Goal: Transaction & Acquisition: Subscribe to service/newsletter

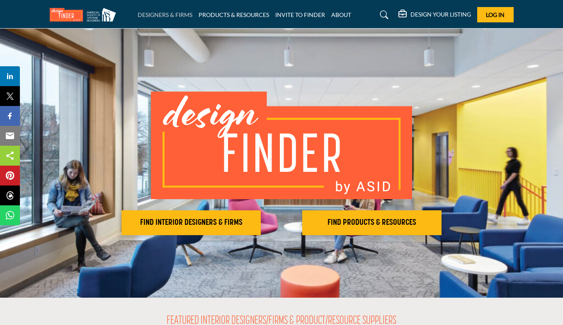
click at [172, 14] on link "DESIGNERS & FIRMS" at bounding box center [165, 14] width 55 height 7
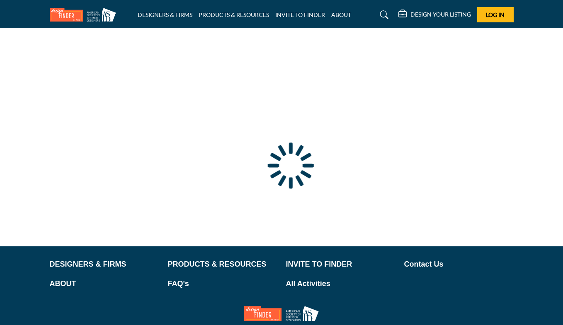
click at [0, 0] on div at bounding box center [0, 0] width 0 height 0
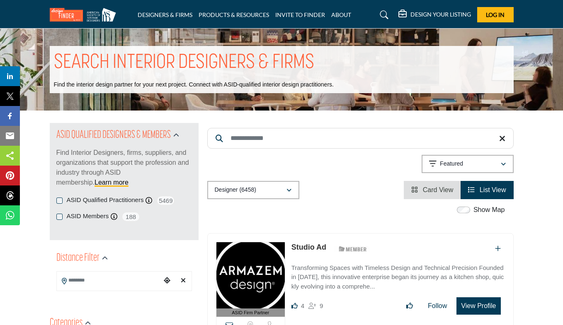
click at [411, 11] on h5 "DESIGN YOUR LISTING" at bounding box center [440, 14] width 60 height 7
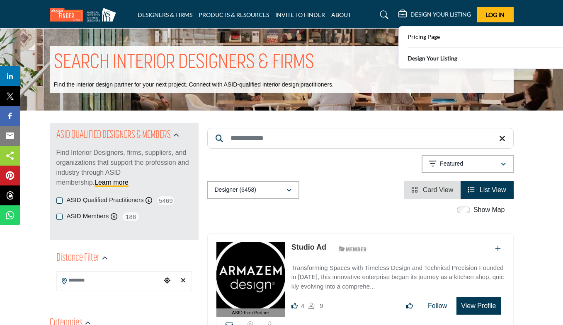
click at [433, 56] on b "Design Your Listing" at bounding box center [432, 58] width 50 height 9
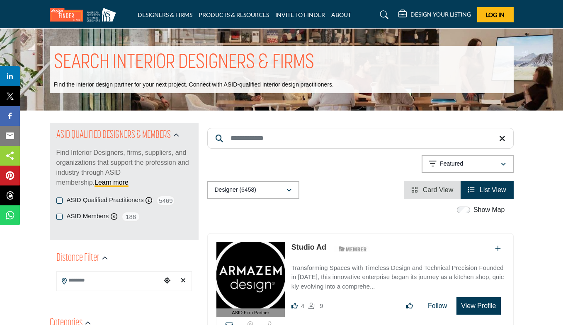
click at [430, 12] on h5 "DESIGN YOUR LISTING" at bounding box center [440, 14] width 60 height 7
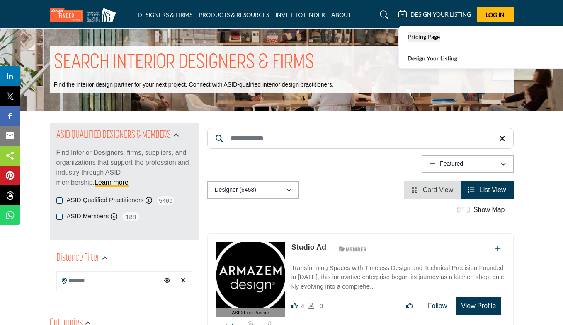
click at [425, 36] on span "Pricing Page" at bounding box center [423, 36] width 32 height 7
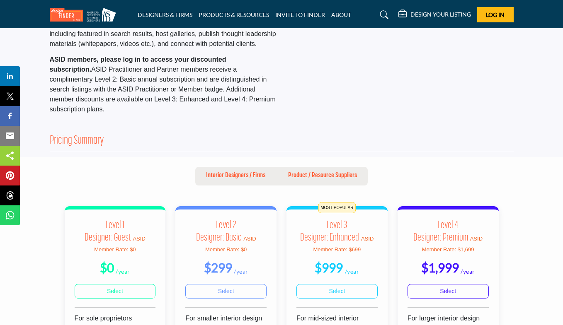
scroll to position [124, 0]
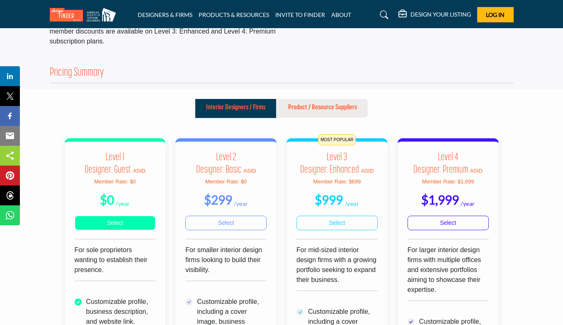
scroll to position [207, 0]
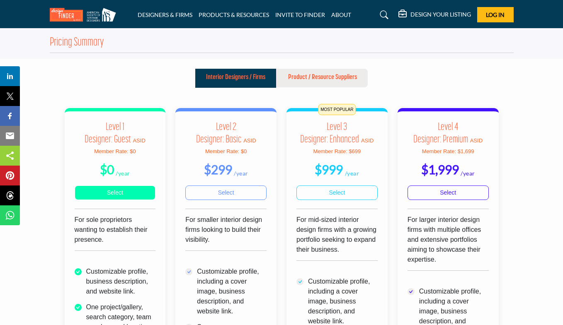
click at [124, 186] on link "Select" at bounding box center [115, 193] width 81 height 14
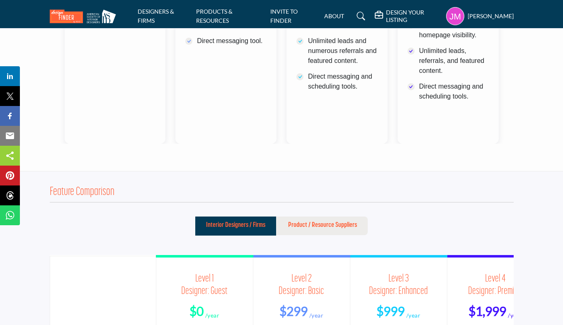
scroll to position [495, 0]
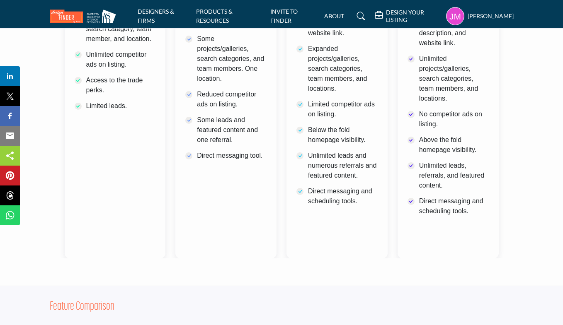
click at [395, 19] on h5 "DESIGN YOUR LISTING" at bounding box center [414, 16] width 56 height 15
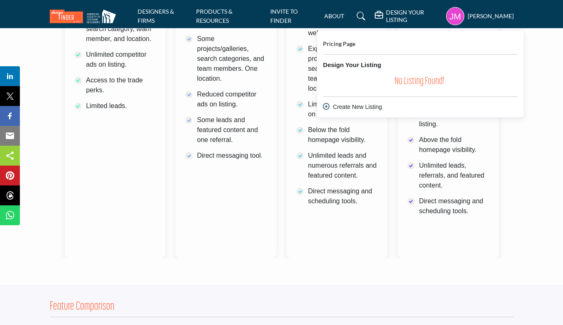
click at [397, 15] on h5 "DESIGN YOUR LISTING" at bounding box center [414, 16] width 56 height 15
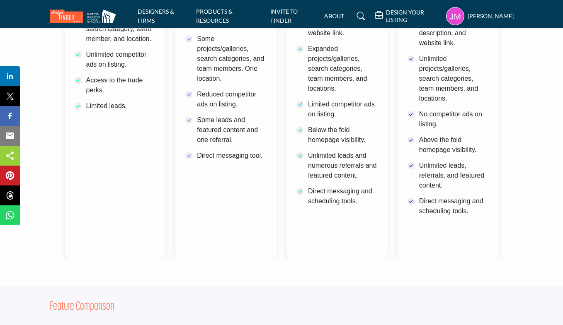
click at [397, 14] on h5 "DESIGN YOUR LISTING" at bounding box center [414, 16] width 56 height 15
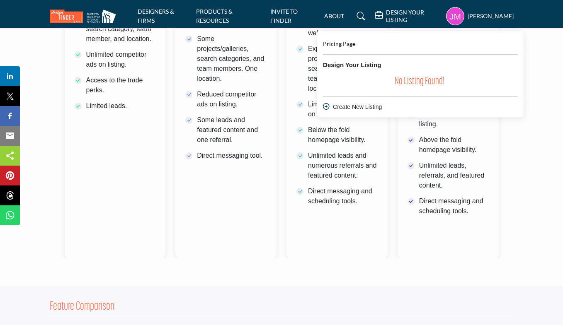
click at [323, 105] on icon at bounding box center [326, 106] width 7 height 7
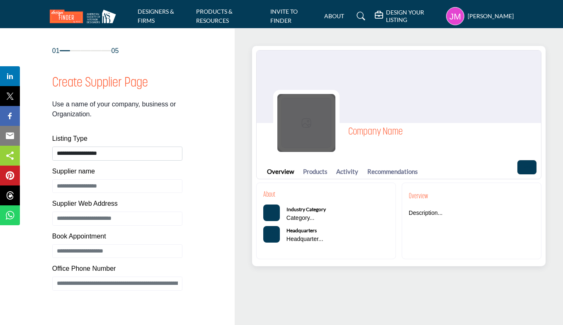
click at [305, 129] on img at bounding box center [306, 123] width 58 height 58
click at [307, 125] on img at bounding box center [306, 123] width 58 height 58
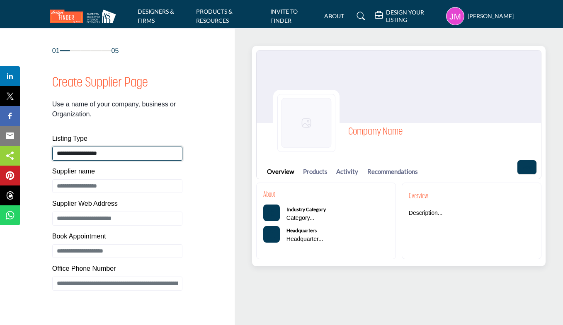
click at [156, 147] on select "**********" at bounding box center [117, 154] width 130 height 14
select select "**********"
click at [52, 147] on select "**********" at bounding box center [117, 154] width 130 height 14
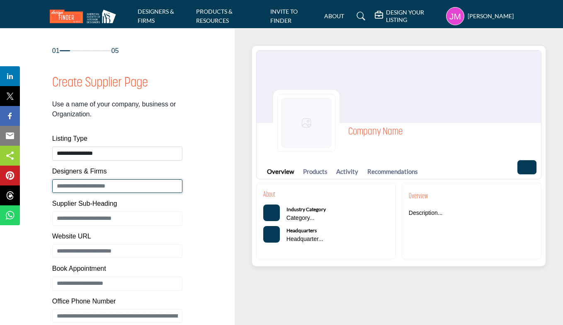
click at [106, 189] on input "Enter Supplier name" at bounding box center [117, 186] width 130 height 14
type input "**********"
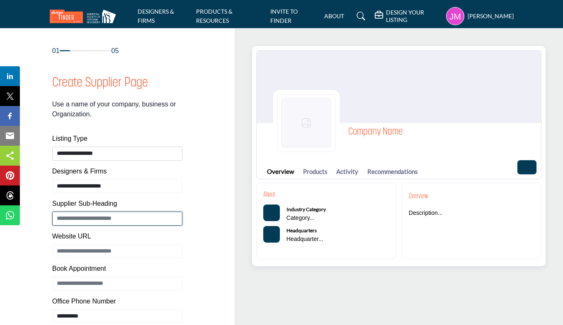
click at [118, 221] on input "Enter Supplier Sub-Heading" at bounding box center [117, 219] width 130 height 14
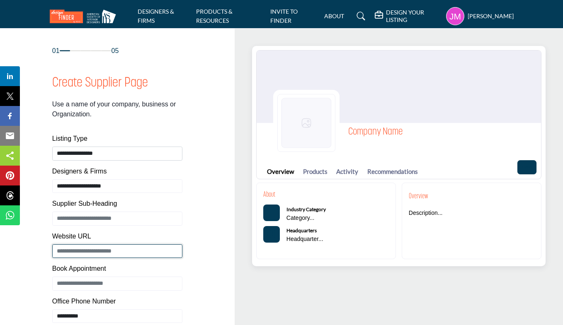
click at [127, 247] on input "Enter Supplier Web Address" at bounding box center [117, 251] width 130 height 14
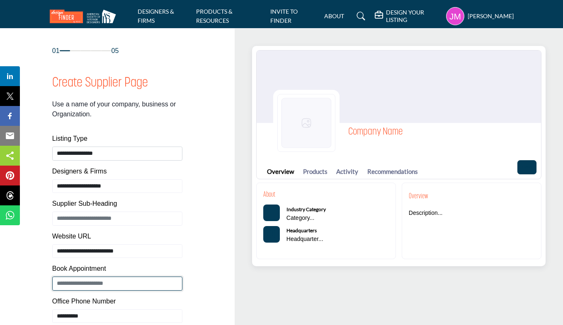
click at [118, 282] on input "Enter Book Appointment" at bounding box center [117, 284] width 130 height 14
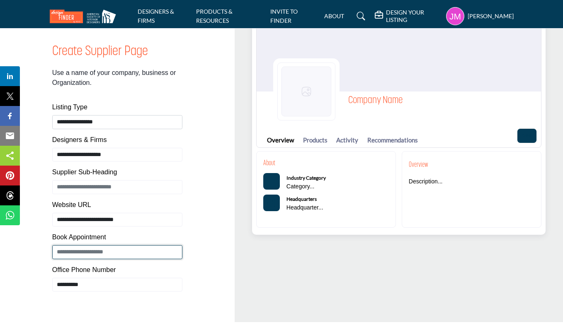
scroll to position [41, 0]
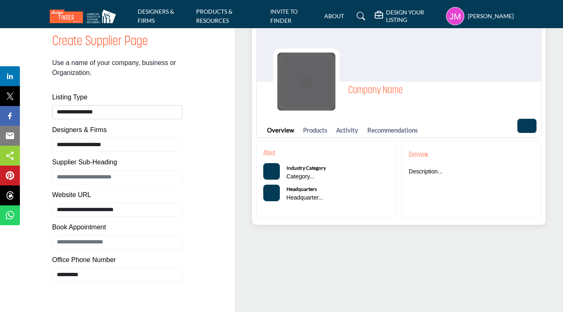
click at [302, 94] on img at bounding box center [306, 82] width 58 height 58
click at [308, 85] on img at bounding box center [306, 82] width 58 height 58
drag, startPoint x: 308, startPoint y: 85, endPoint x: 302, endPoint y: 80, distance: 7.7
click at [302, 80] on img at bounding box center [306, 82] width 58 height 58
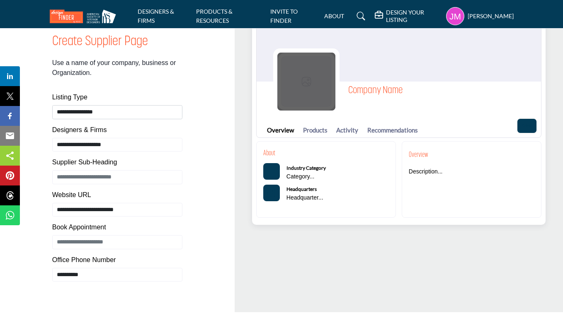
click at [303, 79] on img at bounding box center [306, 82] width 58 height 58
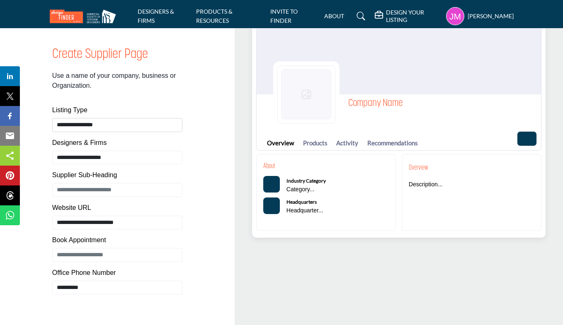
scroll to position [0, 0]
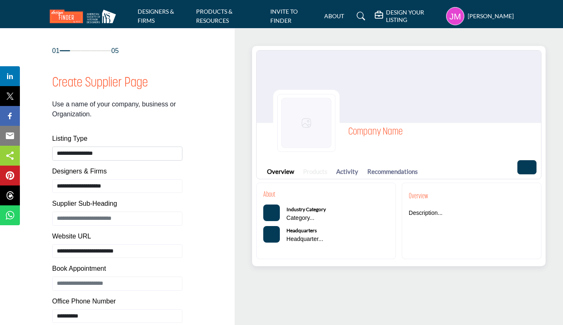
click at [307, 172] on link "Products" at bounding box center [315, 172] width 24 height 10
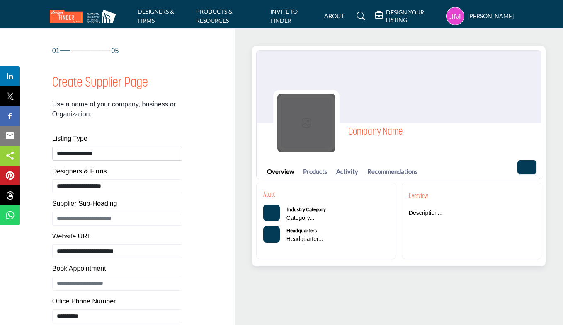
click at [302, 138] on img at bounding box center [306, 123] width 58 height 58
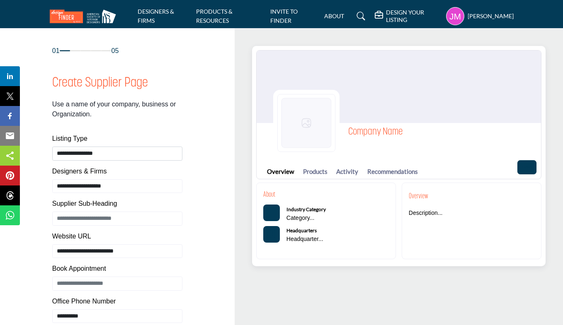
click at [275, 213] on button "Categories List" at bounding box center [271, 213] width 17 height 17
click at [303, 210] on b "Industry Category" at bounding box center [305, 209] width 39 height 6
click at [271, 212] on icon "Categories List" at bounding box center [270, 213] width 8 height 8
drag, startPoint x: 271, startPoint y: 212, endPoint x: 236, endPoint y: 210, distance: 34.4
click at [271, 211] on icon "Categories List" at bounding box center [270, 213] width 8 height 8
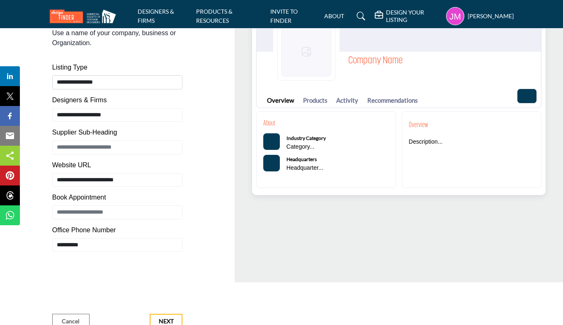
scroll to position [83, 0]
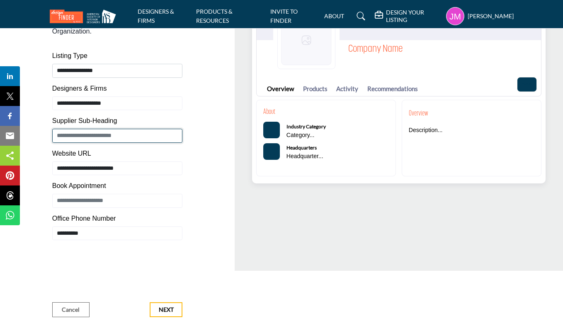
click at [111, 136] on input "Enter Supplier Sub-Heading" at bounding box center [117, 136] width 130 height 14
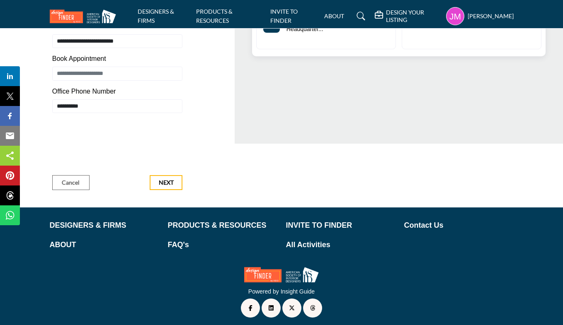
scroll to position [214, 0]
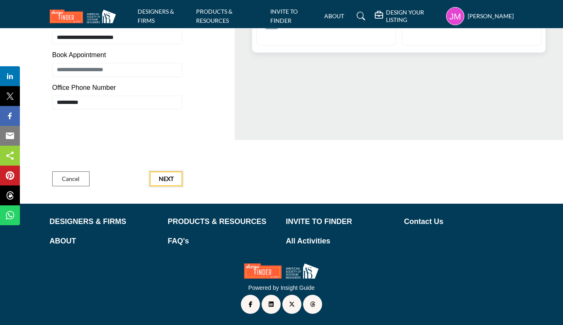
click at [166, 174] on button "Next" at bounding box center [166, 179] width 33 height 15
type input "**********"
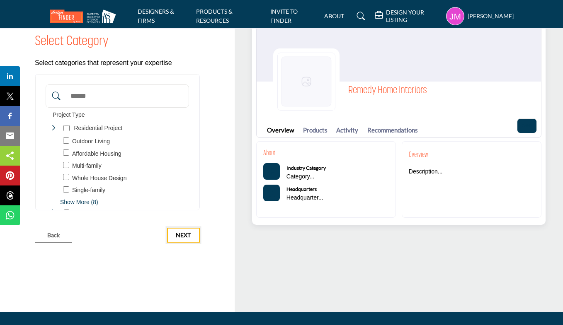
click at [172, 231] on button "Next" at bounding box center [183, 235] width 33 height 15
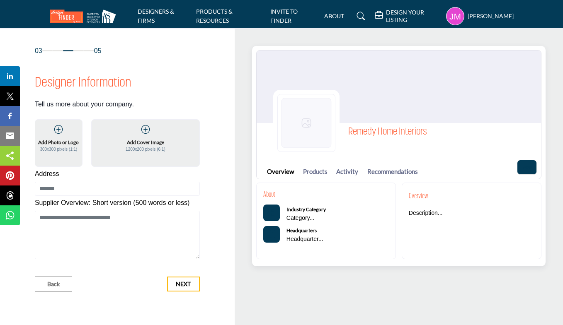
click at [56, 128] on icon at bounding box center [58, 130] width 8 height 8
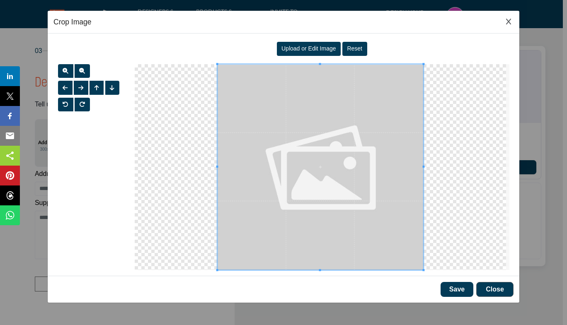
click at [304, 43] on div "Upload or Edit Image" at bounding box center [309, 49] width 64 height 14
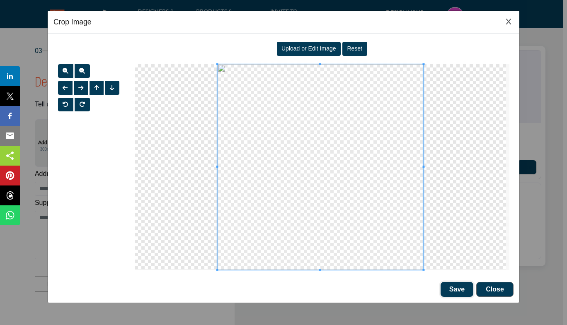
click at [461, 289] on button "Save" at bounding box center [456, 289] width 33 height 15
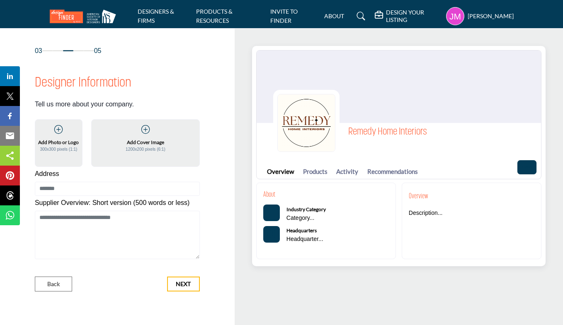
click at [145, 130] on icon at bounding box center [145, 130] width 8 height 8
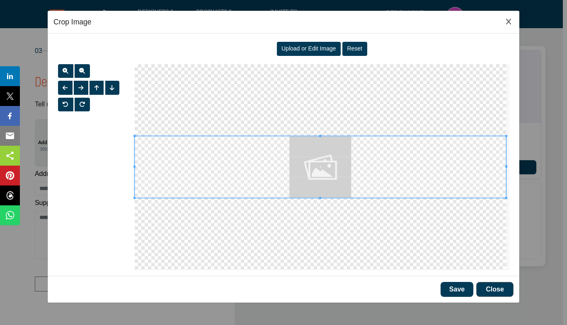
click at [323, 51] on span "Upload or Edit Image" at bounding box center [308, 48] width 55 height 7
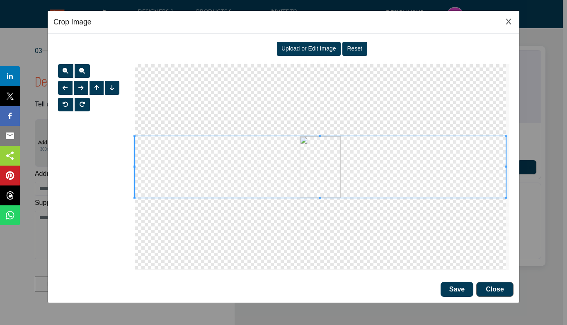
click at [312, 155] on span at bounding box center [320, 167] width 371 height 62
click at [304, 169] on span at bounding box center [320, 167] width 371 height 62
click at [258, 159] on span at bounding box center [320, 167] width 371 height 62
click at [319, 46] on span "Upload or Edit Image" at bounding box center [308, 48] width 55 height 7
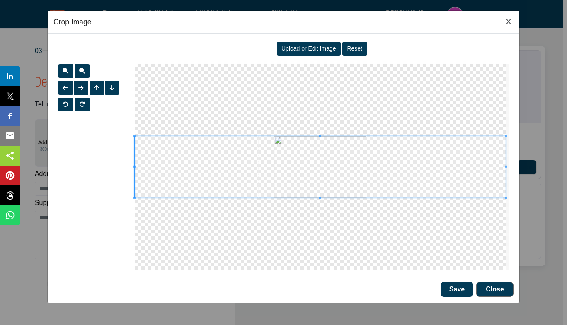
click at [325, 180] on span at bounding box center [320, 167] width 371 height 62
click at [280, 172] on span at bounding box center [320, 167] width 371 height 62
click at [307, 52] on div "Upload or Edit Image" at bounding box center [309, 49] width 64 height 14
click at [353, 51] on span "Reset" at bounding box center [354, 48] width 15 height 7
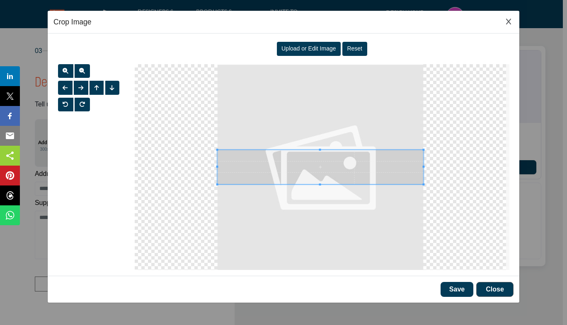
click at [307, 46] on span "Upload or Edit Image" at bounding box center [308, 48] width 55 height 7
click at [299, 255] on div at bounding box center [320, 167] width 371 height 206
click at [299, 48] on span "Upload or Edit Image" at bounding box center [308, 48] width 55 height 7
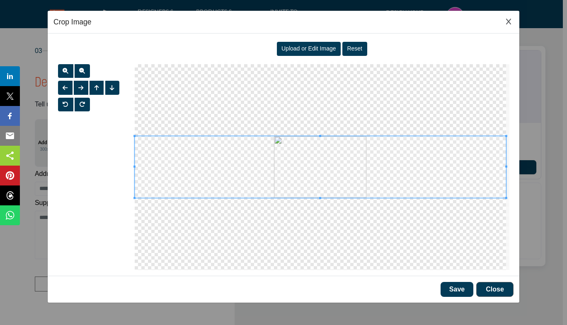
click at [335, 104] on div at bounding box center [320, 167] width 371 height 206
click at [311, 168] on span at bounding box center [320, 167] width 371 height 62
click at [331, 86] on div at bounding box center [320, 167] width 371 height 206
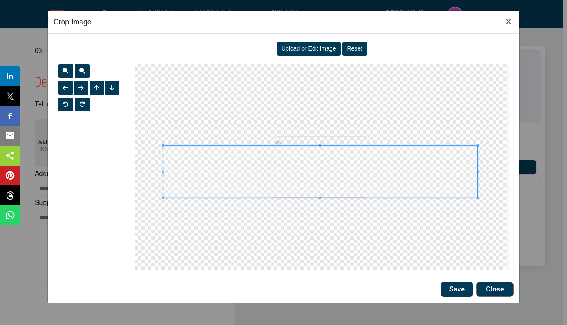
click at [323, 163] on span at bounding box center [320, 172] width 314 height 52
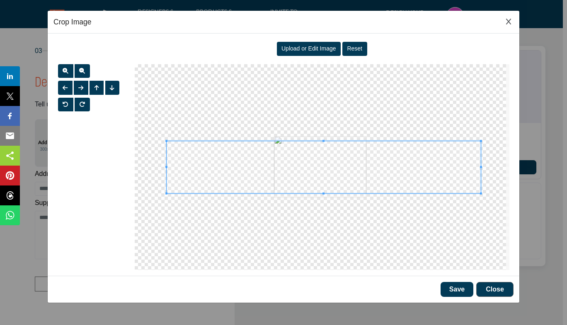
click at [326, 144] on span at bounding box center [324, 167] width 314 height 52
drag, startPoint x: 449, startPoint y: 288, endPoint x: 435, endPoint y: 273, distance: 20.2
click at [449, 287] on button "Save" at bounding box center [456, 289] width 33 height 15
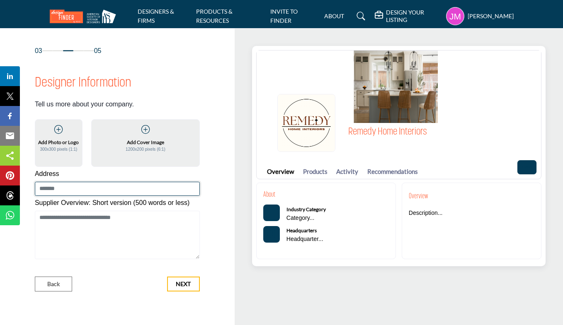
click at [108, 192] on input at bounding box center [117, 189] width 165 height 14
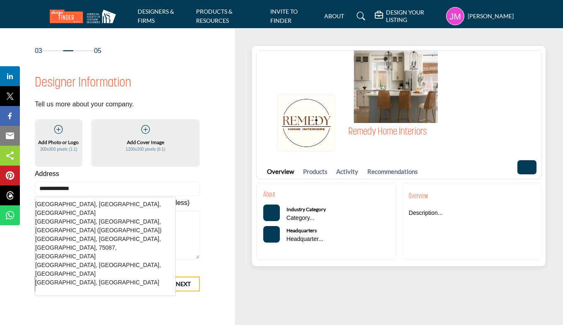
click at [106, 217] on li "Sunnyvale, TX, USA (Dallas County)" at bounding box center [105, 225] width 140 height 17
click at [105, 211] on textarea "Shortoverview" at bounding box center [117, 235] width 165 height 49
click at [105, 208] on div "Supplier Overview: Short version (500 words or less)" at bounding box center [117, 204] width 165 height 13
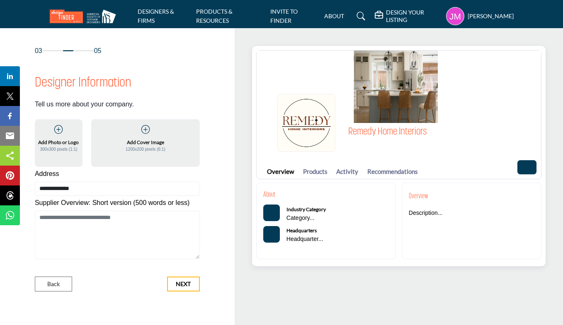
type input "**********"
drag, startPoint x: 104, startPoint y: 205, endPoint x: 95, endPoint y: 210, distance: 10.4
click at [104, 205] on label "Supplier Overview: Short version (500 words or less)" at bounding box center [112, 203] width 155 height 10
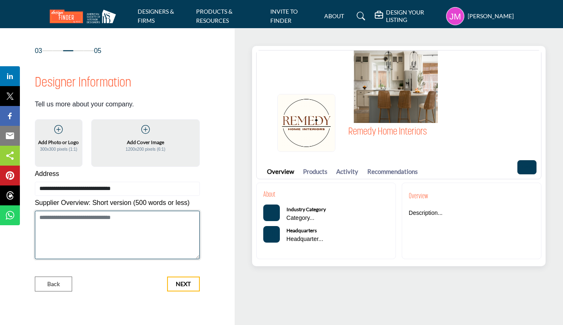
click at [85, 229] on textarea "Shortoverview" at bounding box center [117, 235] width 165 height 49
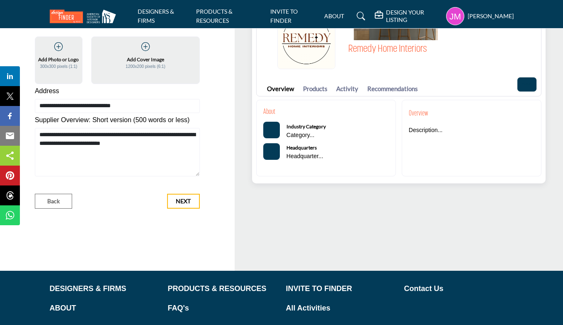
click at [298, 182] on div "Remedy Home Interiors Remedy Home Interiors Overview Products Activity Recommen…" at bounding box center [398, 73] width 293 height 220
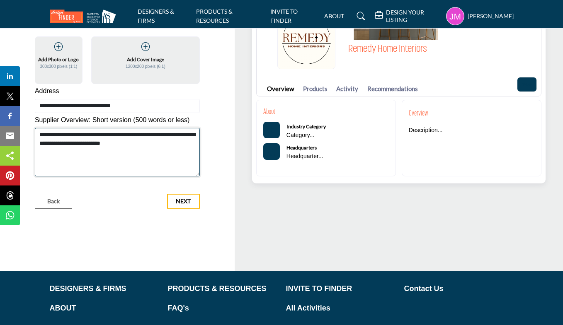
drag, startPoint x: 296, startPoint y: 184, endPoint x: 160, endPoint y: 142, distance: 142.3
click at [160, 142] on textarea "**********" at bounding box center [117, 152] width 165 height 49
type textarea "**********"
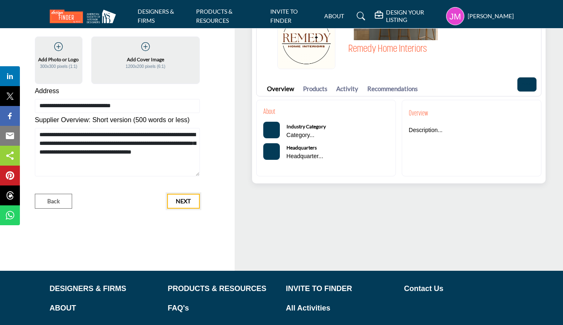
click at [180, 196] on button "Next" at bounding box center [183, 201] width 33 height 15
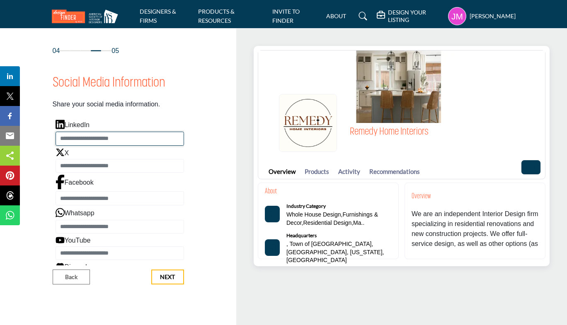
click at [118, 139] on input "Enter LinkedIn" at bounding box center [120, 139] width 128 height 14
click at [152, 140] on input "Enter LinkedIn" at bounding box center [120, 139] width 128 height 14
paste input "**********"
type input "**********"
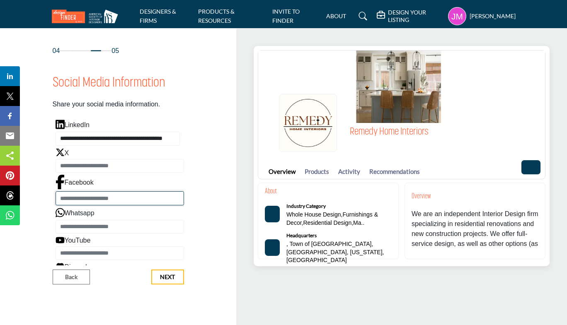
click at [109, 202] on input "Enter Facebook" at bounding box center [120, 198] width 128 height 14
click at [131, 201] on input "Enter Facebook" at bounding box center [120, 198] width 128 height 14
paste input "**********"
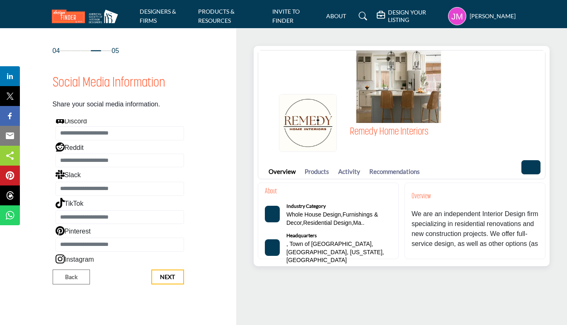
scroll to position [161, 0]
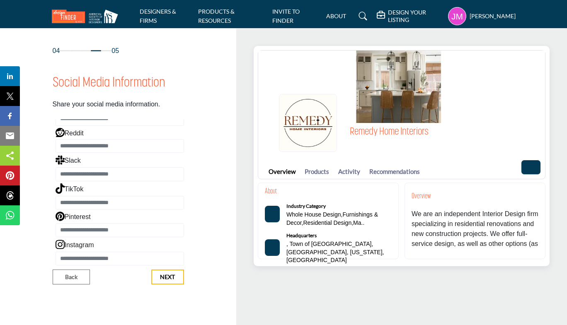
type input "**********"
click at [128, 201] on input "Enter TikTok" at bounding box center [120, 203] width 128 height 14
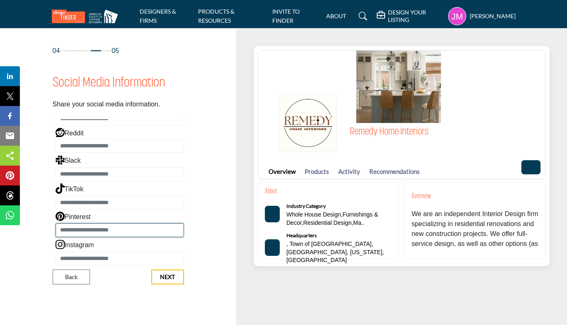
click at [121, 229] on input "Enter Pinterest" at bounding box center [120, 230] width 128 height 14
click at [74, 231] on input "Enter Pinterest" at bounding box center [120, 230] width 128 height 14
paste input "**********"
type input "**********"
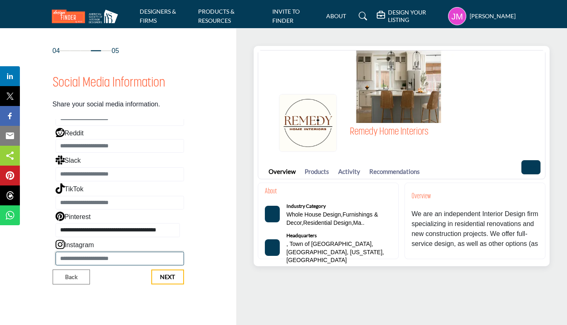
click at [83, 259] on input "Enter Instagram" at bounding box center [120, 259] width 128 height 14
click at [118, 261] on input "Enter Instagram" at bounding box center [120, 259] width 128 height 14
paste input "**********"
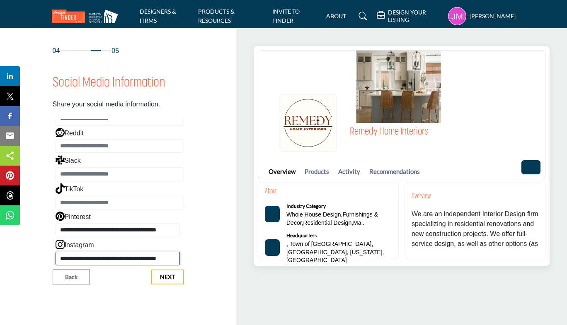
type input "**********"
click at [172, 273] on span "Next" at bounding box center [167, 277] width 15 height 8
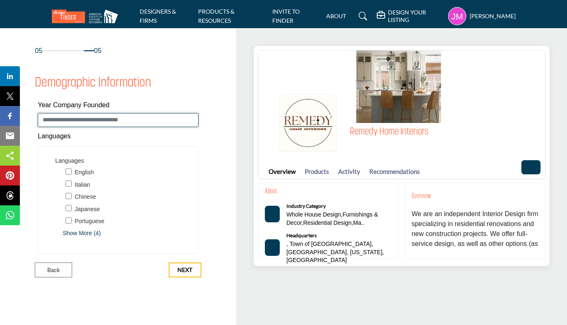
click at [101, 120] on input "Enter value for Year Company Founded" at bounding box center [118, 120] width 161 height 14
type input "****"
click at [193, 271] on button "Next" at bounding box center [185, 270] width 33 height 15
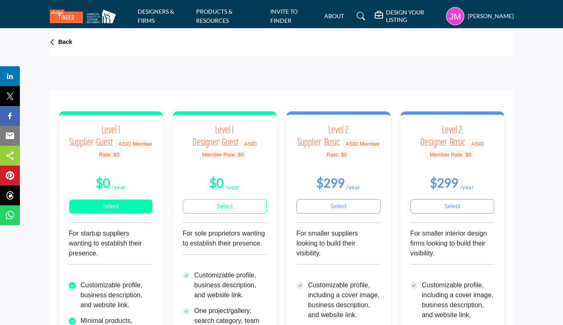
click at [105, 208] on link "Select" at bounding box center [111, 206] width 84 height 14
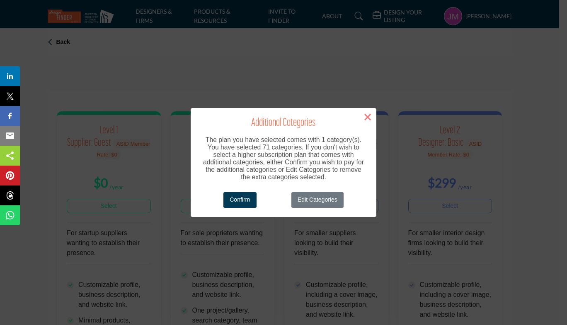
click at [367, 113] on button "×" at bounding box center [367, 116] width 17 height 17
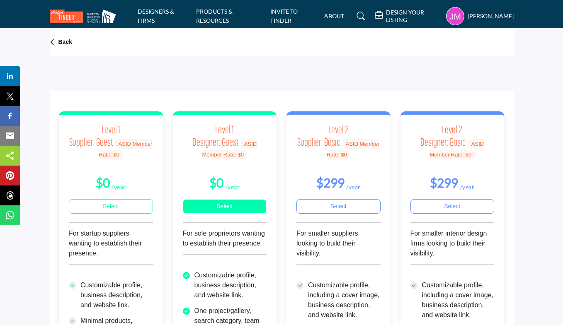
click at [225, 208] on link "Select" at bounding box center [225, 206] width 84 height 14
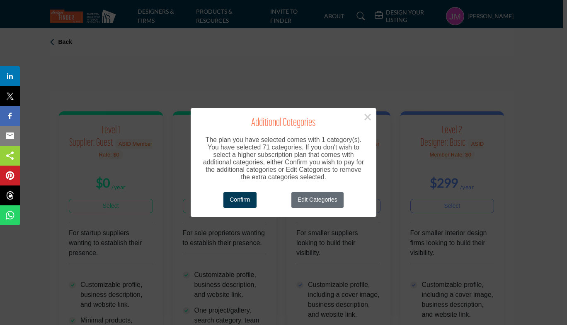
click at [299, 199] on button "Edit Categories" at bounding box center [317, 200] width 53 height 16
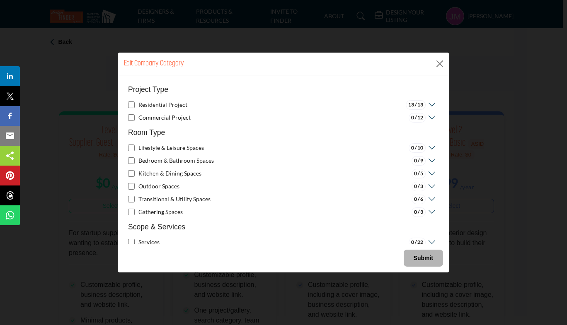
click at [420, 255] on b "Submit" at bounding box center [422, 258] width 19 height 7
click at [428, 106] on icon at bounding box center [430, 105] width 10 height 8
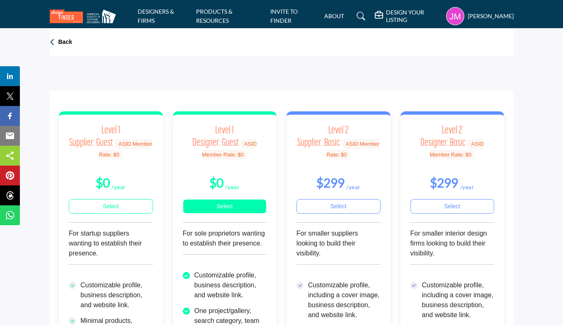
click at [251, 204] on link "Select" at bounding box center [225, 206] width 84 height 14
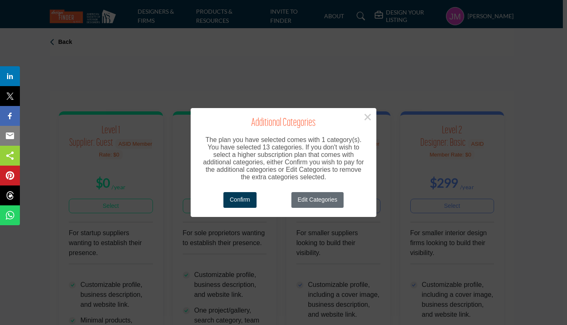
click at [307, 203] on button "Edit Categories" at bounding box center [317, 200] width 53 height 16
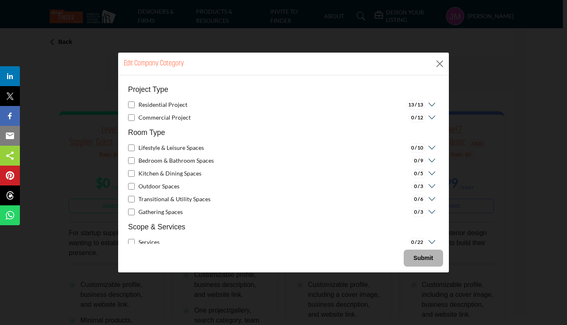
click at [429, 104] on icon at bounding box center [430, 105] width 10 height 8
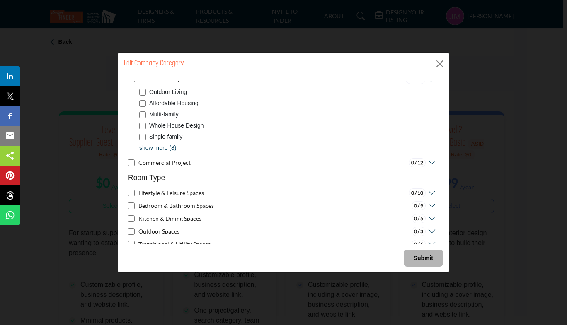
scroll to position [41, 0]
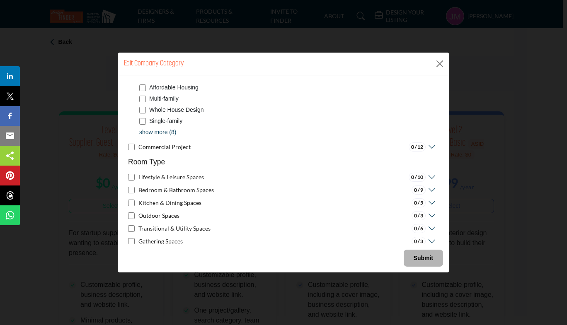
click at [147, 94] on div "Multi-family" at bounding box center [284, 98] width 291 height 9
click at [149, 133] on p "show more (8)" at bounding box center [157, 132] width 37 height 9
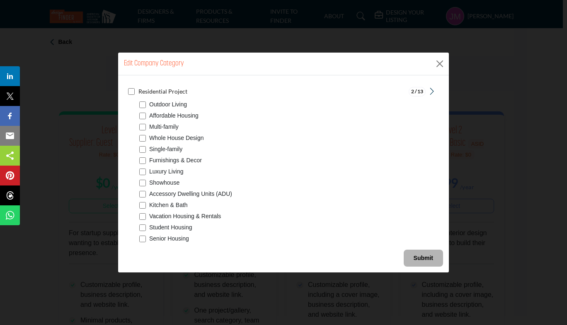
scroll to position [0, 0]
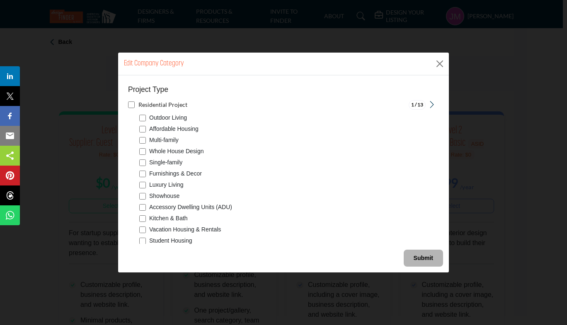
click at [416, 259] on b "Submit" at bounding box center [422, 258] width 19 height 7
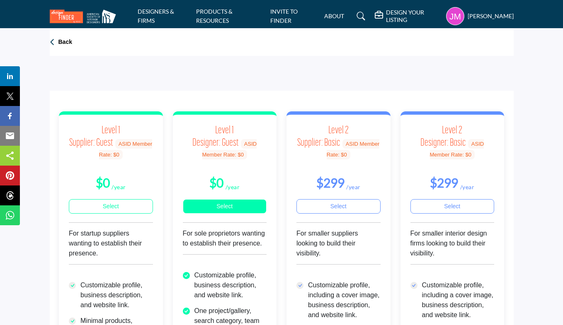
click at [228, 206] on link "Select" at bounding box center [225, 206] width 84 height 14
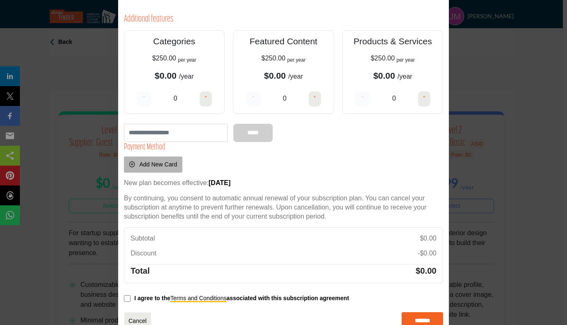
scroll to position [60, 0]
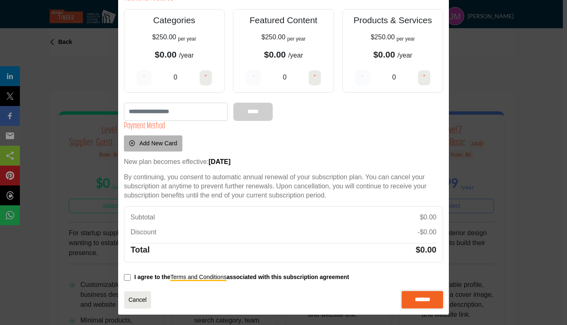
click at [410, 302] on input "*******" at bounding box center [421, 299] width 41 height 17
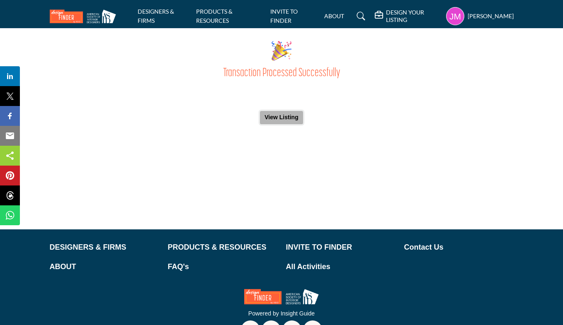
click at [274, 119] on button "View Listing" at bounding box center [281, 117] width 43 height 13
